Goal: Information Seeking & Learning: Learn about a topic

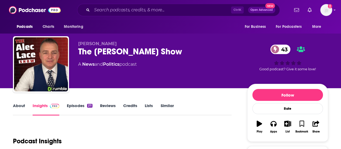
click at [147, 8] on input "Search podcasts, credits, & more..." at bounding box center [161, 10] width 139 height 9
type input "New Liberal Podcast"
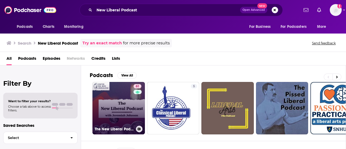
click at [124, 99] on link "61 The New Liberal Podcast" at bounding box center [118, 108] width 52 height 52
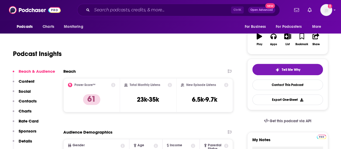
scroll to position [87, 0]
